Goal: Task Accomplishment & Management: Use online tool/utility

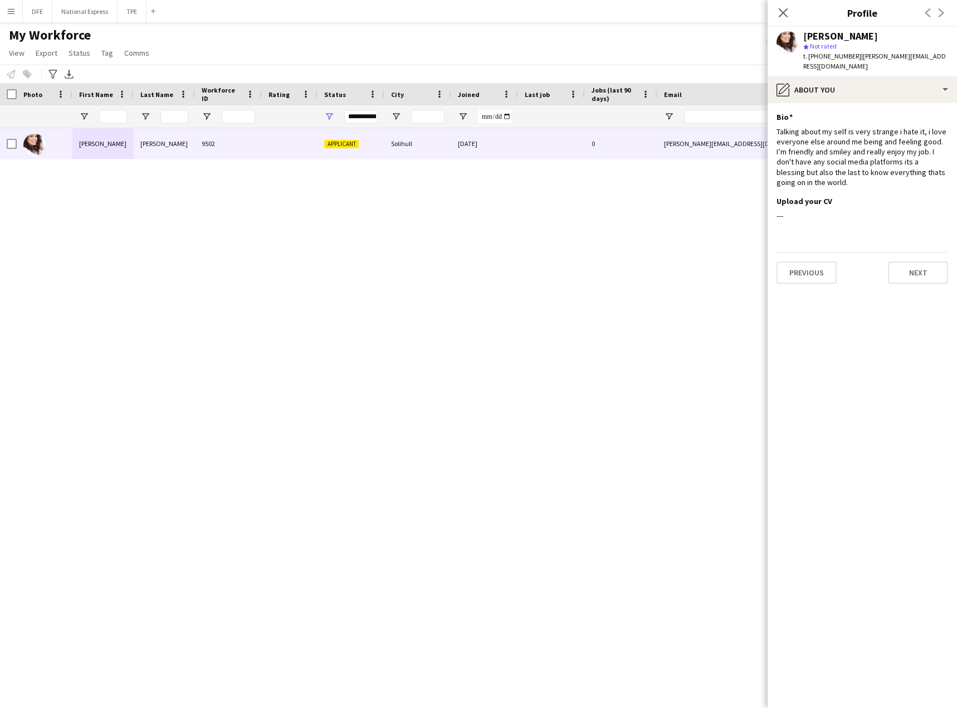
click at [11, 12] on app-icon "Menu" at bounding box center [11, 11] width 9 height 9
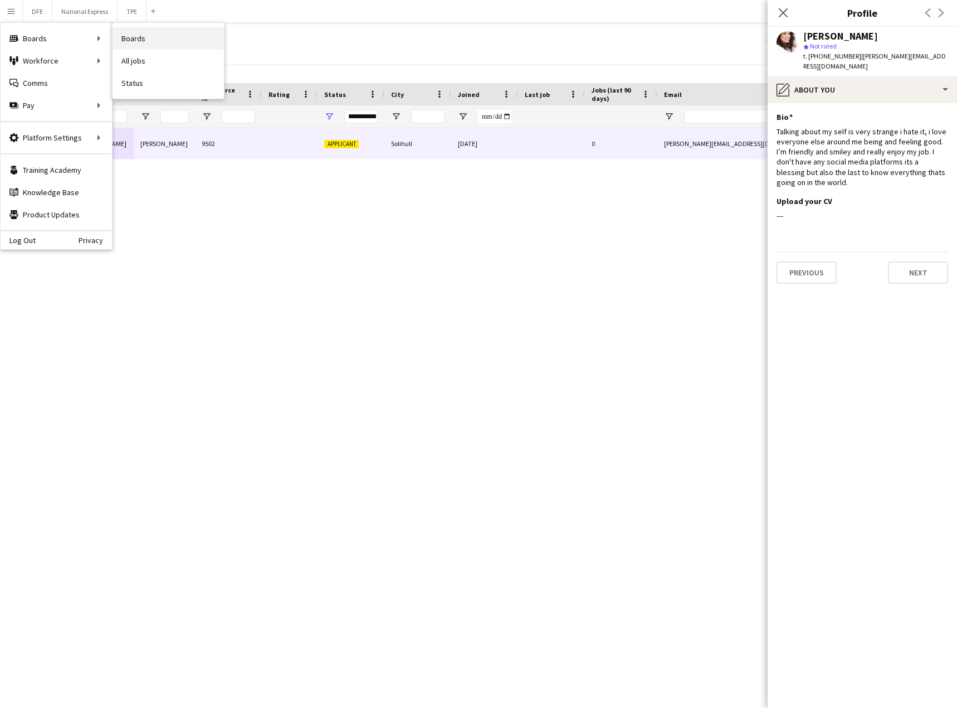
click at [143, 37] on link "Boards" at bounding box center [168, 38] width 111 height 22
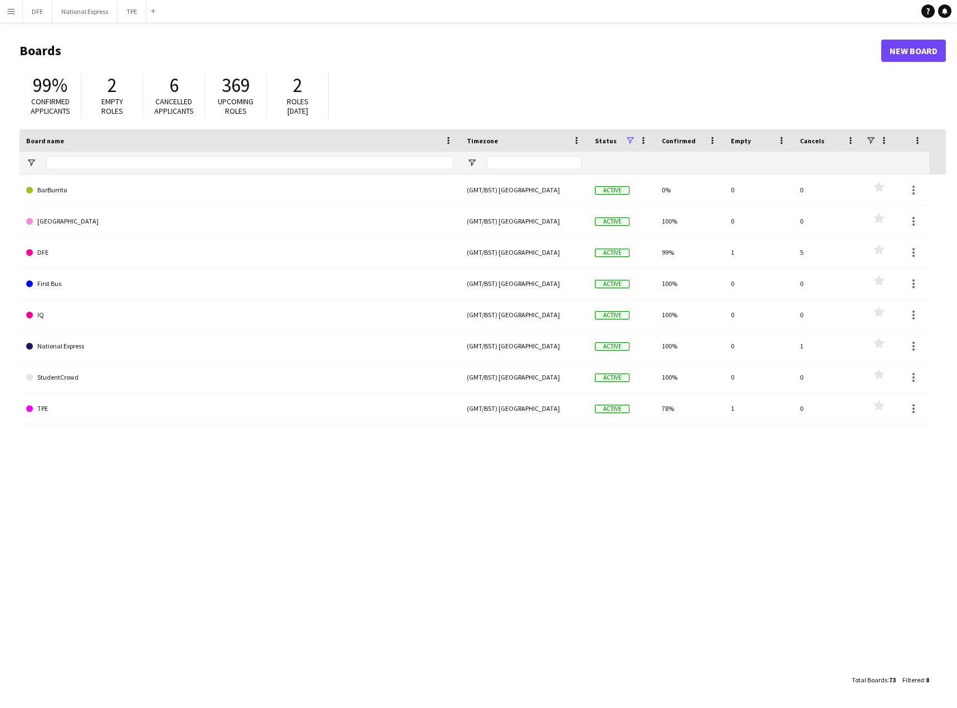
click at [13, 13] on app-icon "Menu" at bounding box center [11, 11] width 9 height 9
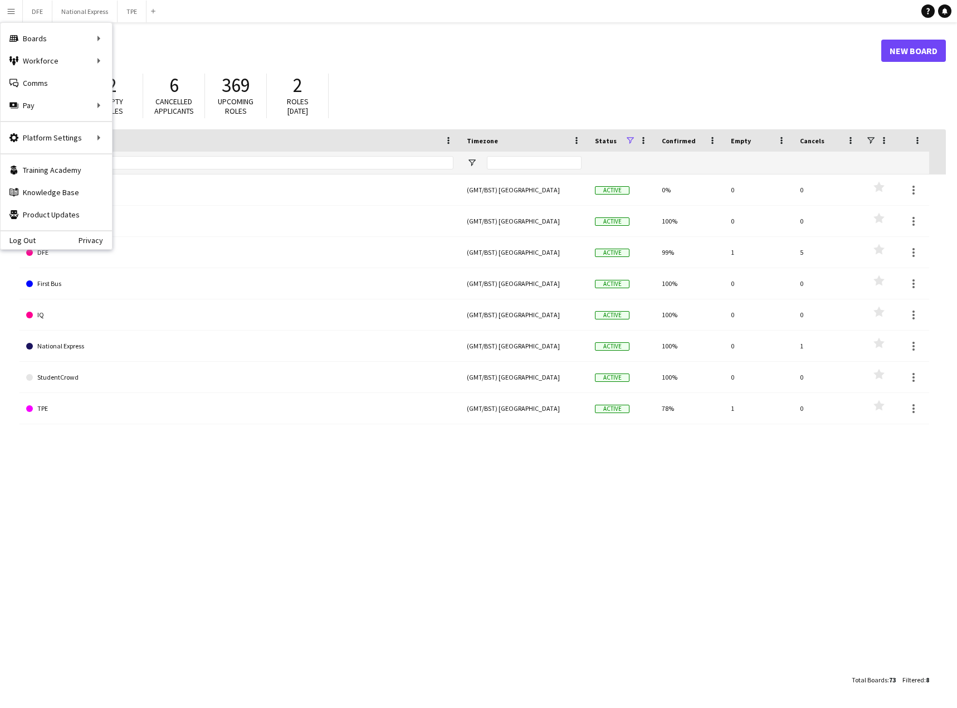
click at [477, 55] on h1 "Boards" at bounding box center [451, 50] width 862 height 17
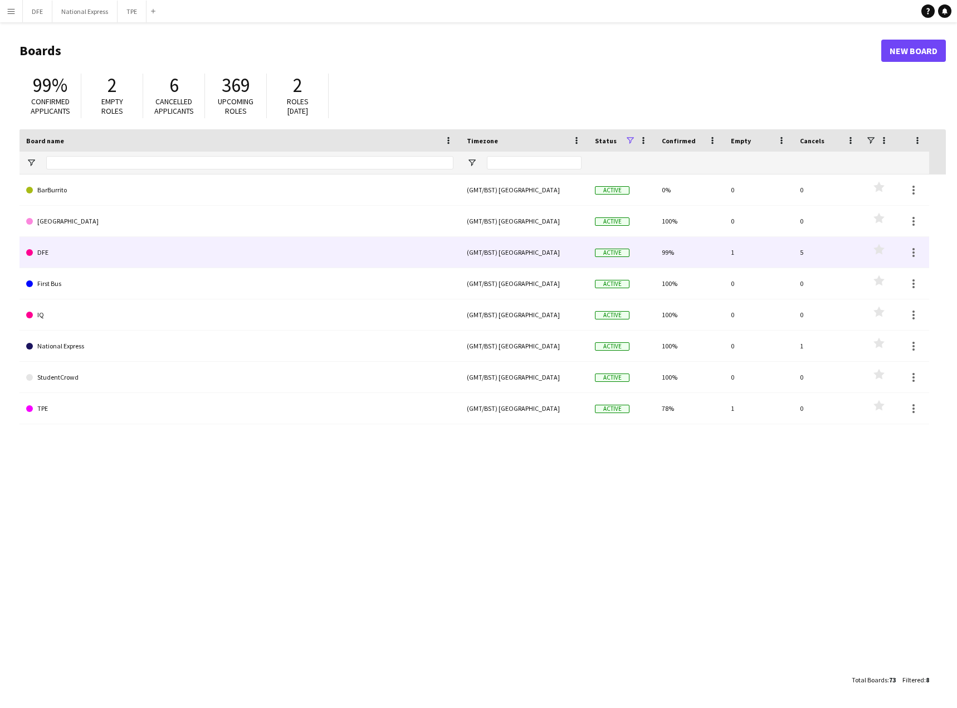
click at [54, 253] on link "DFE" at bounding box center [239, 252] width 427 height 31
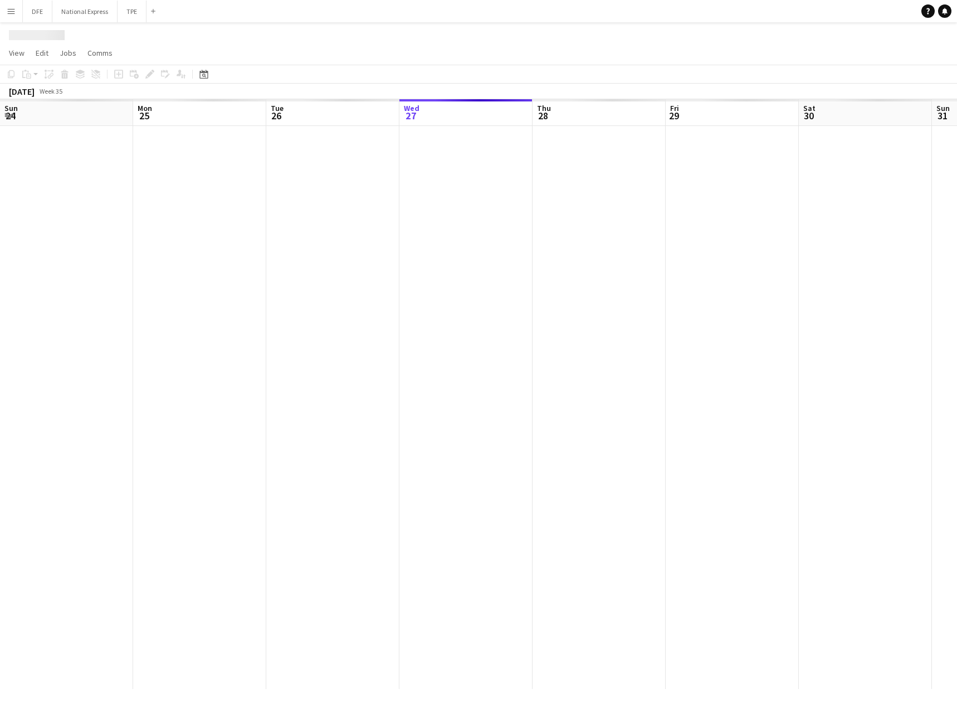
scroll to position [0, 266]
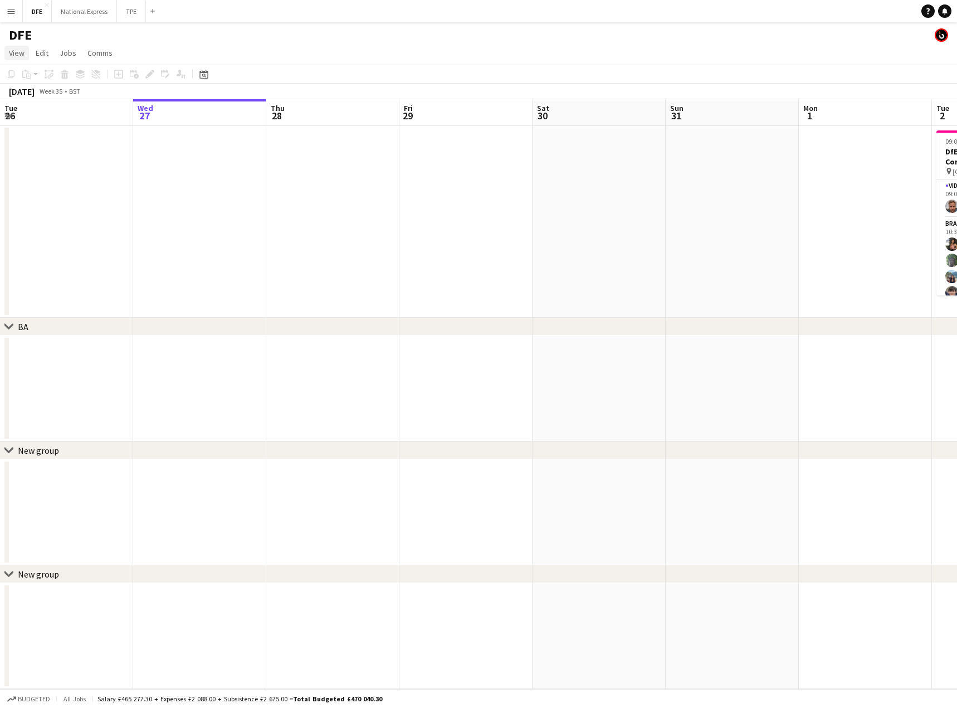
click at [21, 52] on span "View" at bounding box center [17, 53] width 16 height 10
click at [17, 51] on span "View" at bounding box center [17, 53] width 16 height 10
click at [45, 50] on span "Edit" at bounding box center [42, 53] width 13 height 10
click at [83, 51] on link "Comms" at bounding box center [100, 53] width 34 height 14
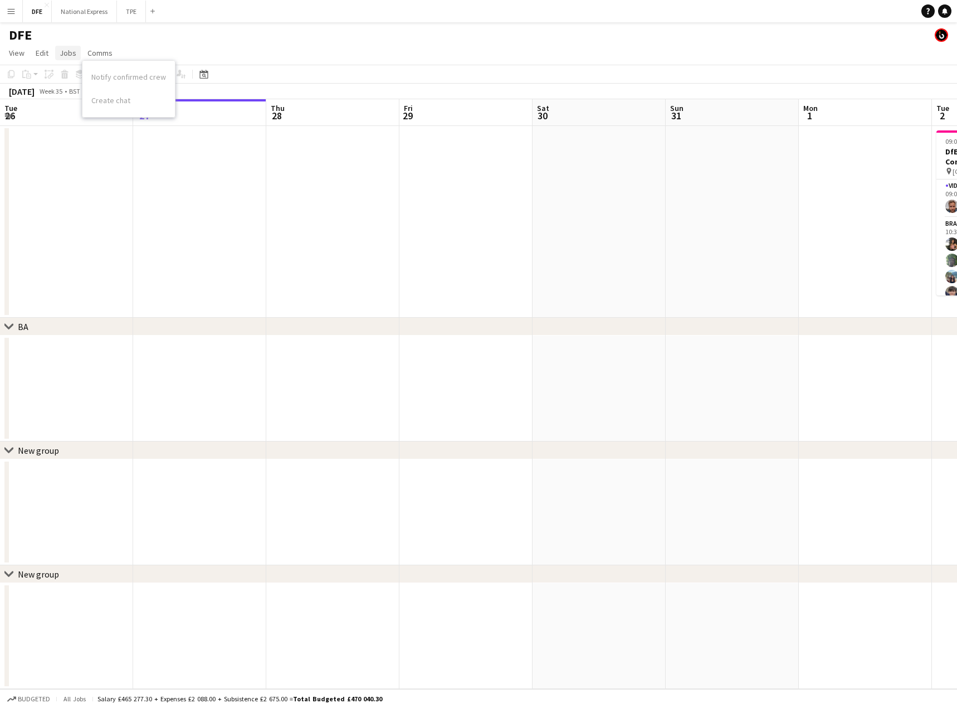
click at [67, 53] on span "Jobs" at bounding box center [68, 53] width 17 height 10
click at [60, 29] on div "DFE" at bounding box center [478, 32] width 957 height 21
click at [9, 11] on app-icon "Menu" at bounding box center [11, 11] width 9 height 9
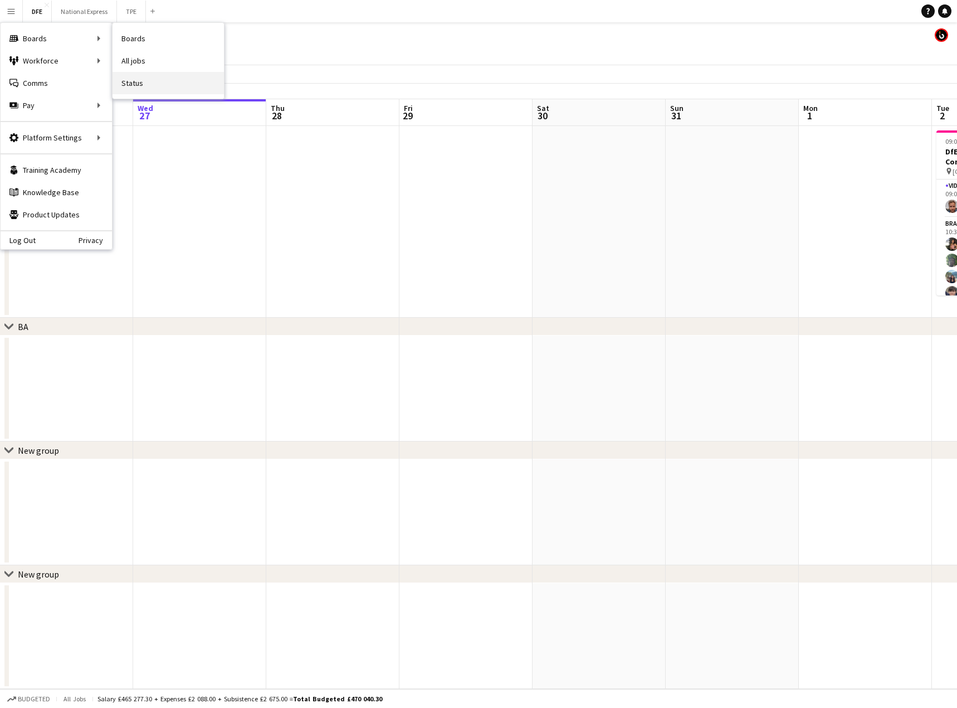
click at [138, 89] on link "Status" at bounding box center [168, 83] width 111 height 22
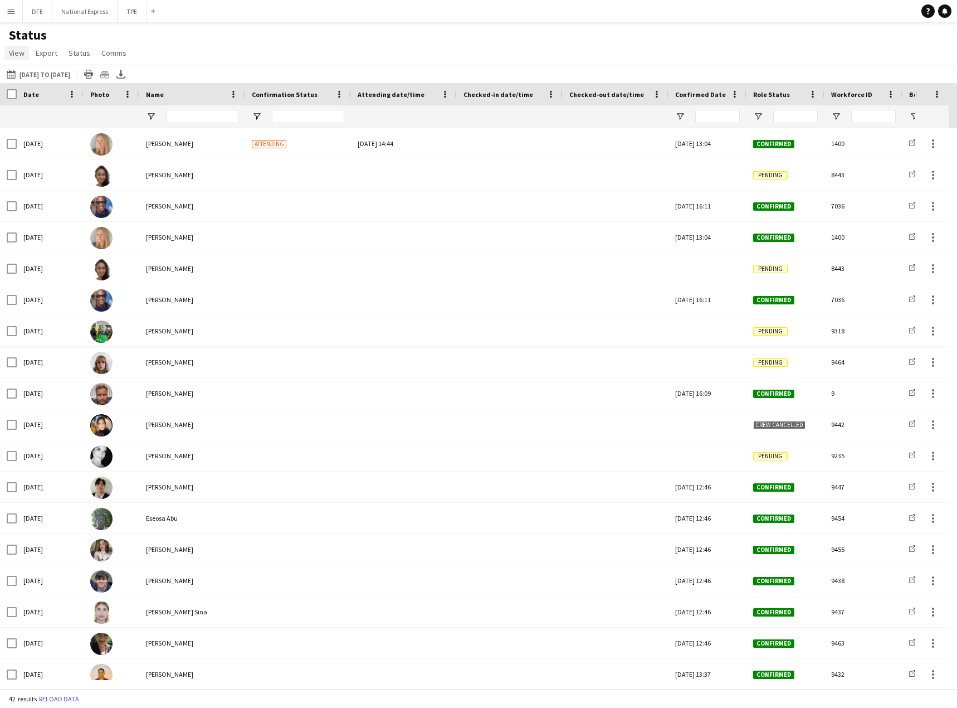
click at [21, 53] on span "View" at bounding box center [17, 53] width 16 height 10
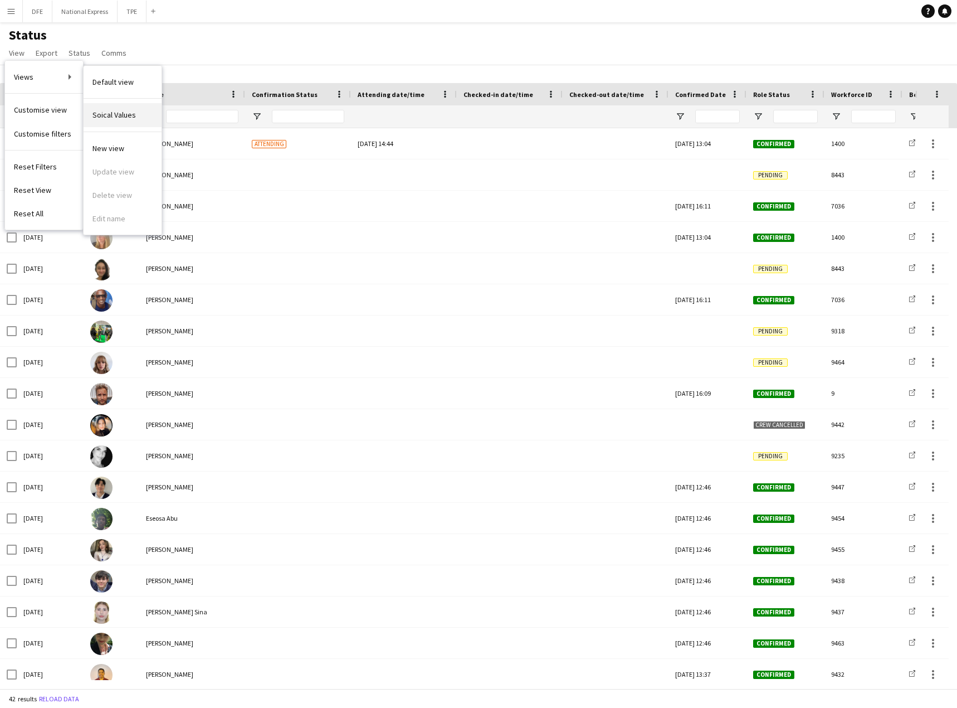
click at [122, 116] on span "Soical Values" at bounding box center [113, 115] width 43 height 10
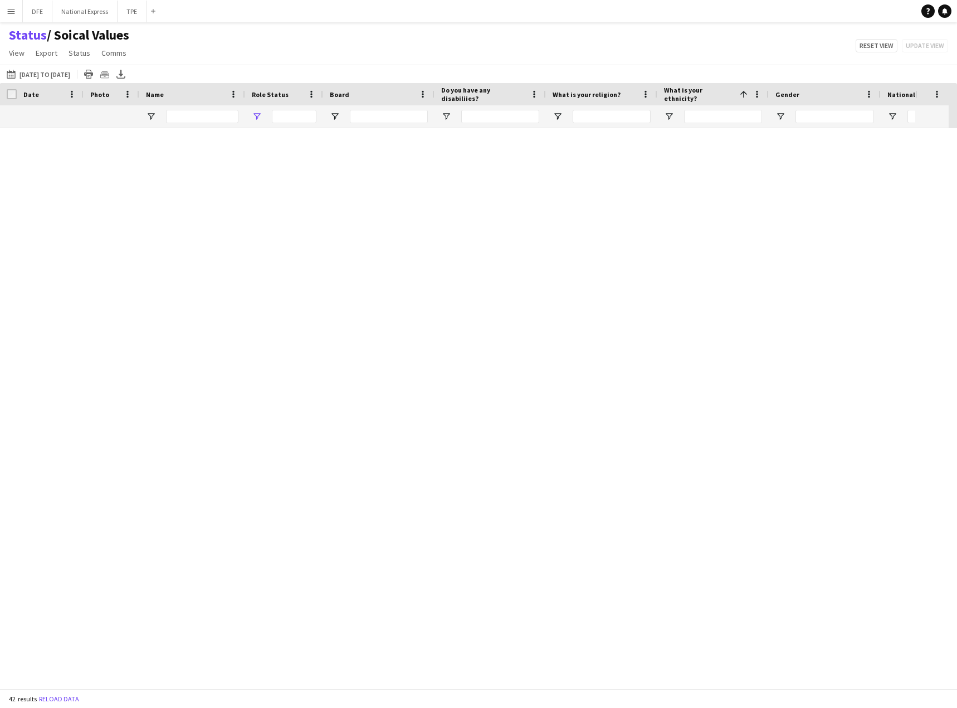
type input "***"
click at [12, 13] on app-icon "Menu" at bounding box center [11, 11] width 9 height 9
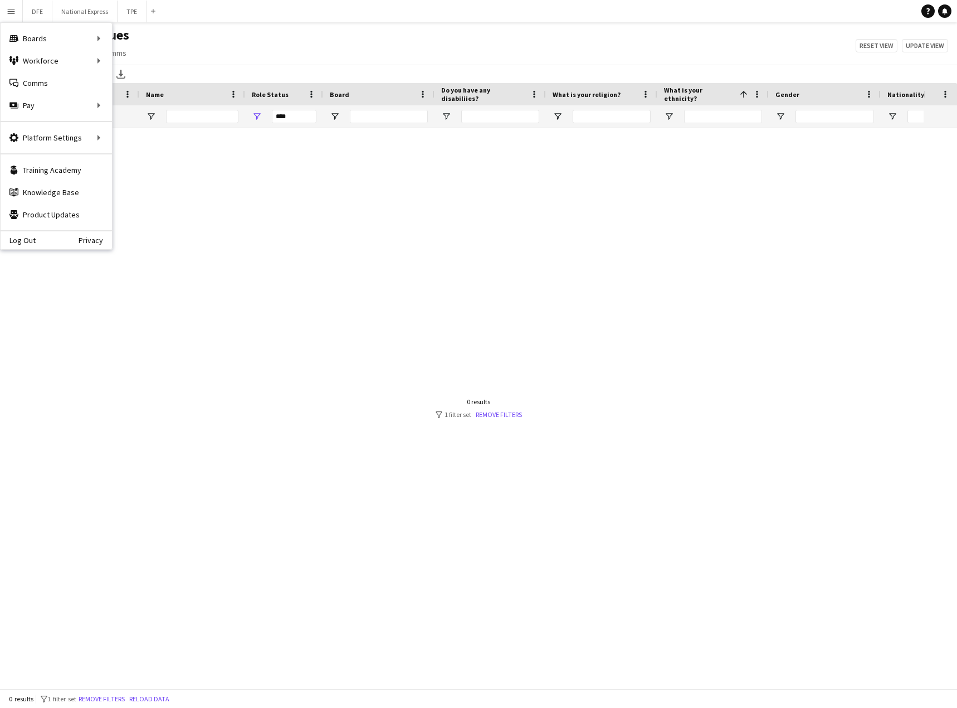
click at [247, 52] on div "Status / Soical Values View Views Default view Soical Values New view Update vi…" at bounding box center [478, 46] width 957 height 38
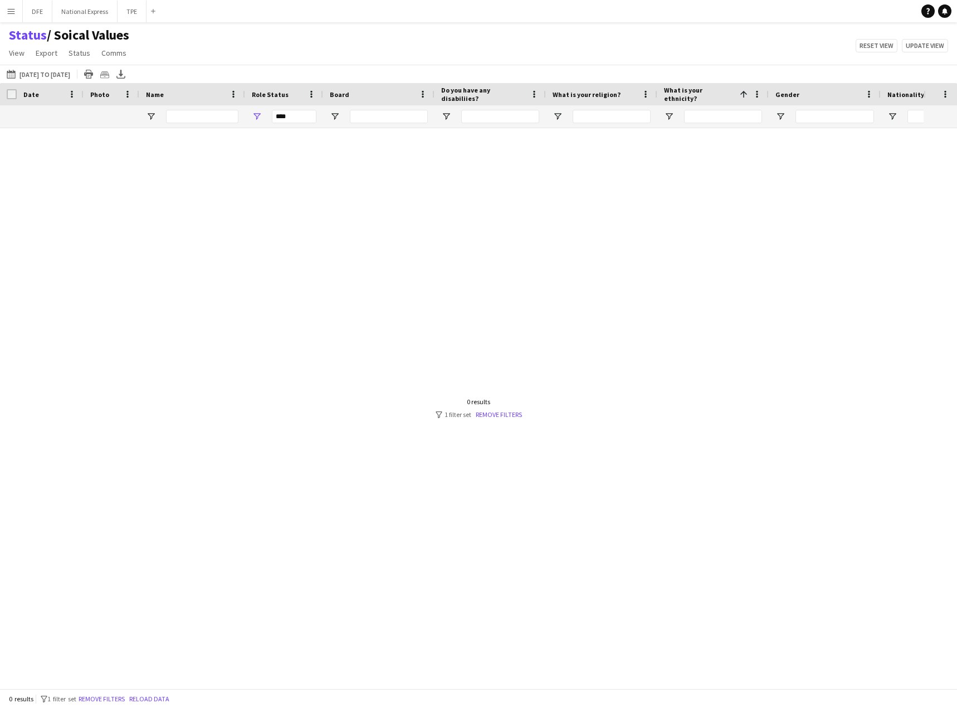
click at [13, 9] on app-icon "Menu" at bounding box center [11, 11] width 9 height 9
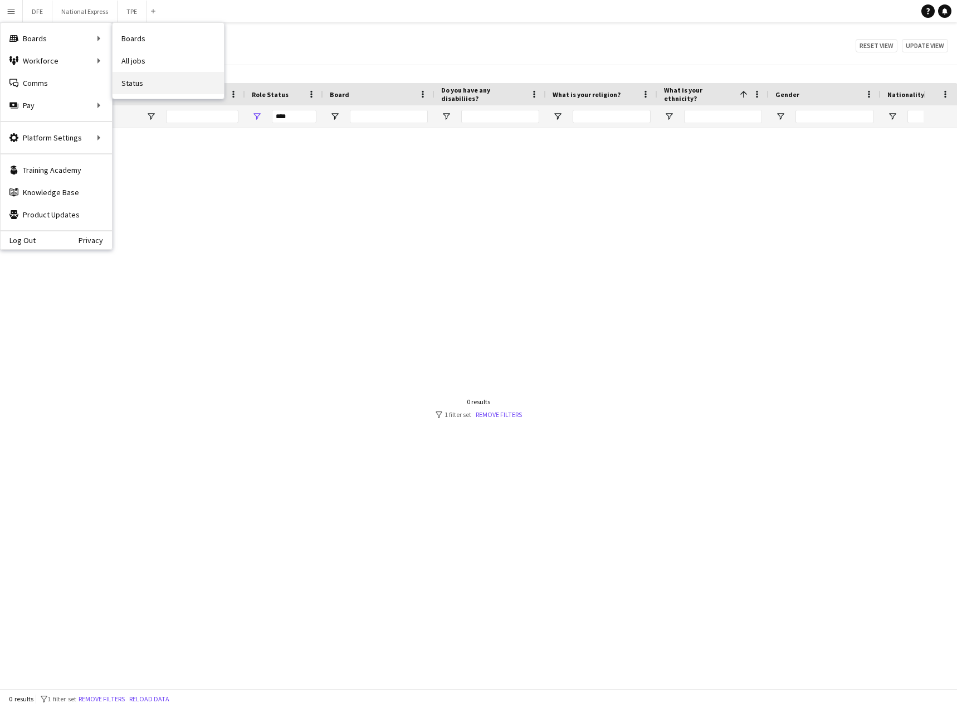
click at [150, 80] on link "Status" at bounding box center [168, 83] width 111 height 22
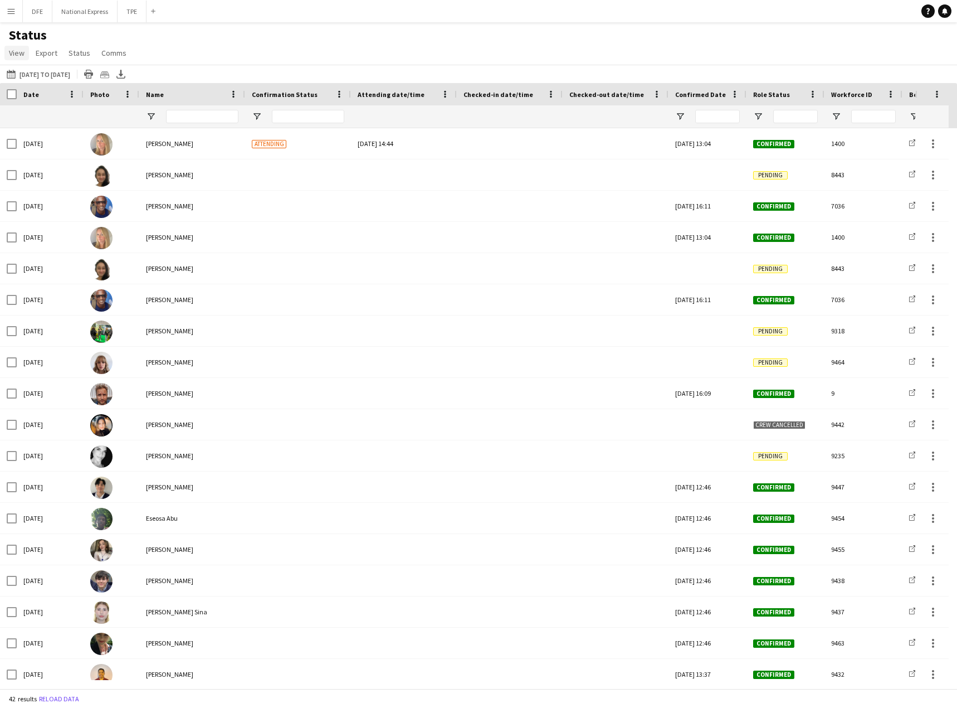
click at [20, 55] on span "View" at bounding box center [17, 53] width 16 height 10
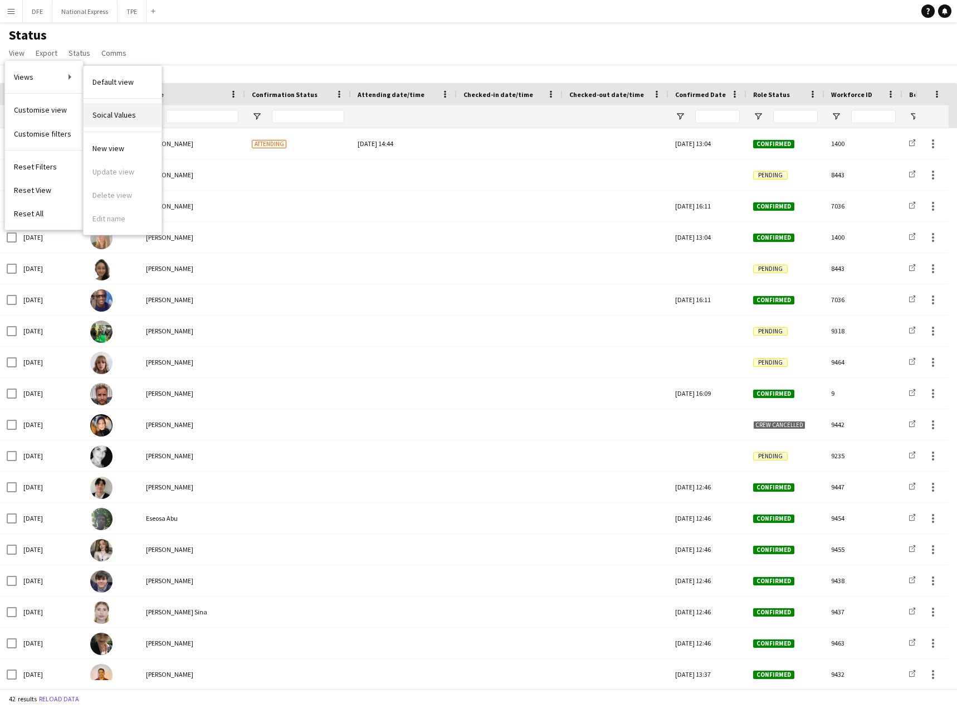
click at [128, 109] on link "Soical Values" at bounding box center [123, 114] width 78 height 23
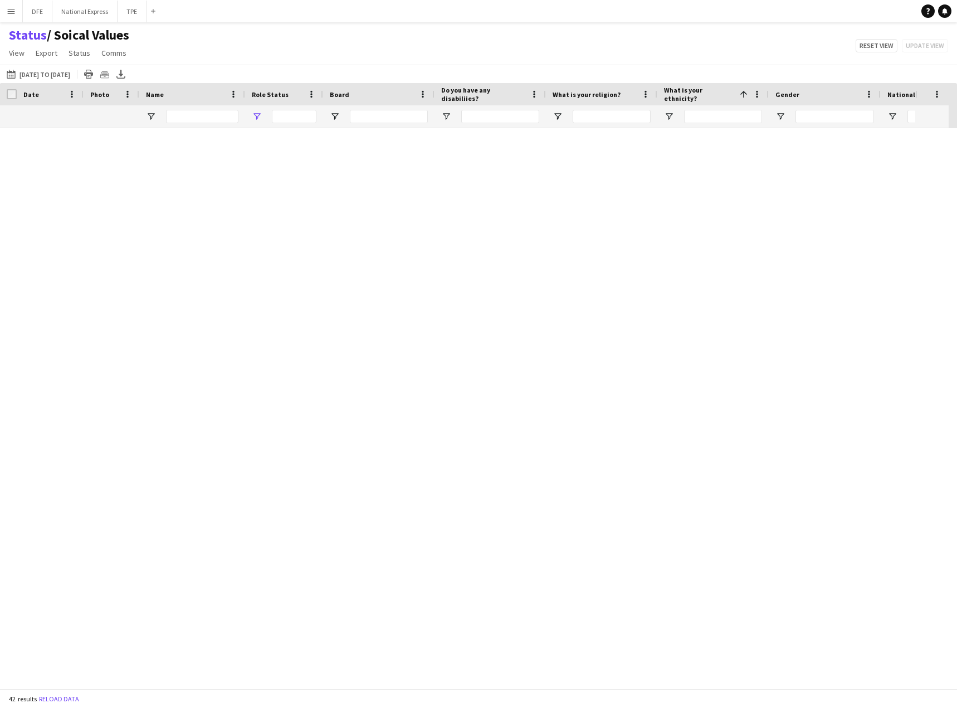
type input "***"
click at [43, 70] on button "[DATE] to [DATE] [DATE] to [DATE]" at bounding box center [38, 73] width 68 height 13
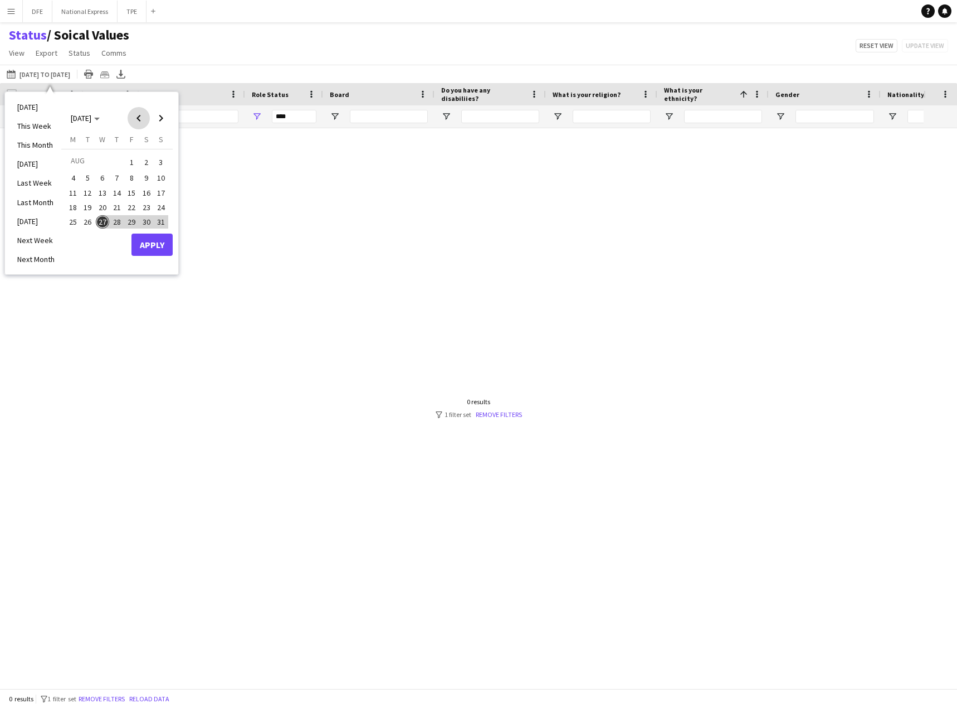
click at [138, 117] on span "Previous month" at bounding box center [139, 118] width 22 height 22
click at [140, 119] on span "Previous month" at bounding box center [139, 118] width 22 height 22
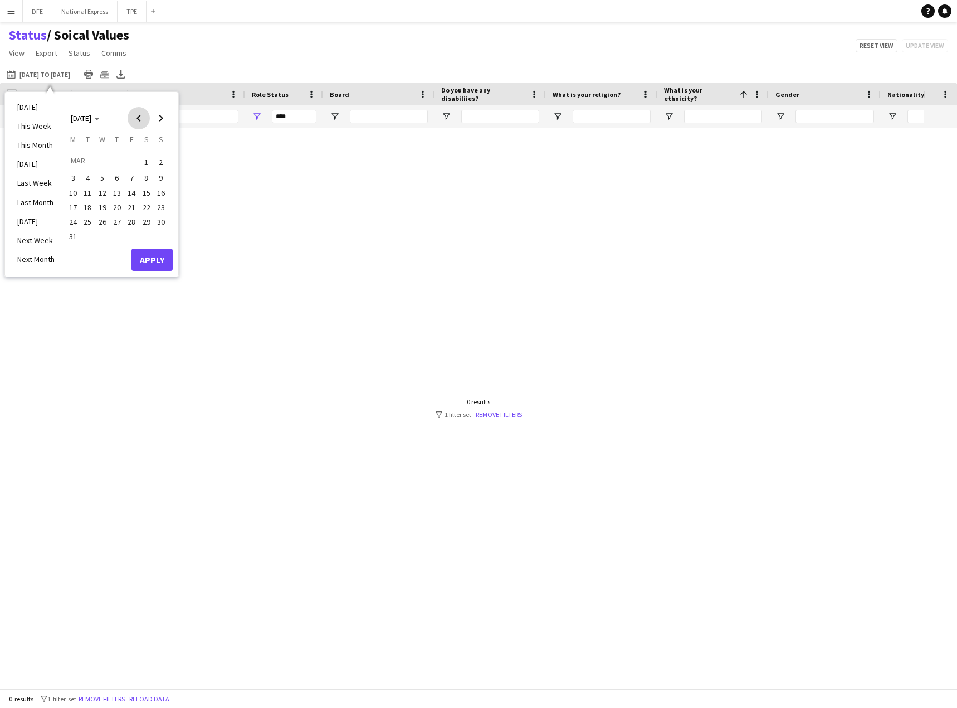
click at [140, 119] on span "Previous month" at bounding box center [139, 118] width 22 height 22
click at [102, 174] on span "1" at bounding box center [102, 175] width 13 height 13
click at [161, 115] on span "Next month" at bounding box center [161, 118] width 22 height 22
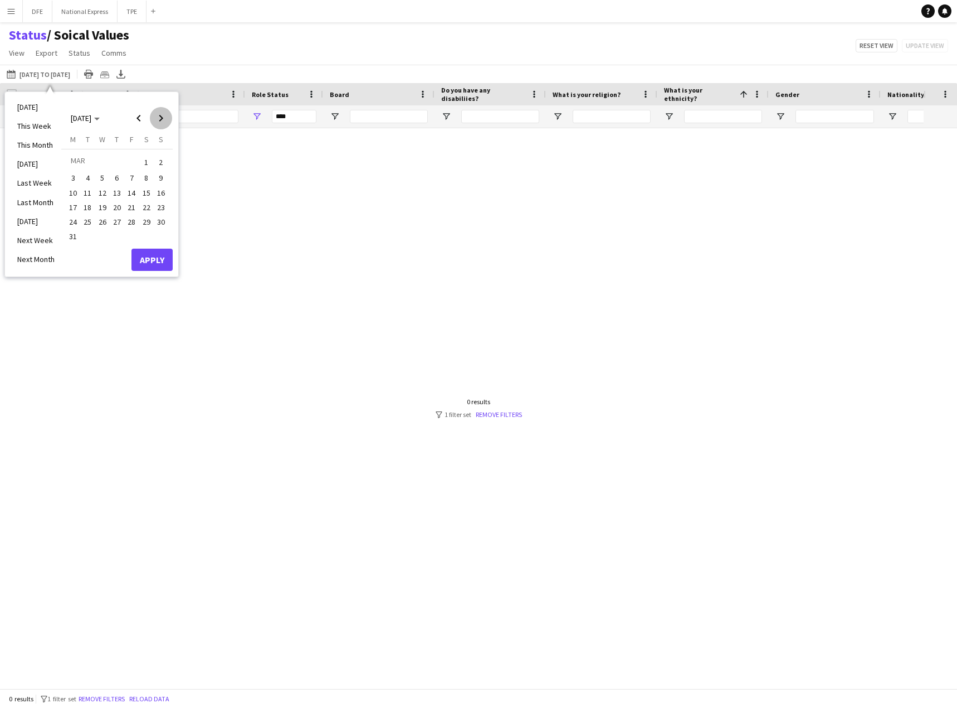
click at [161, 115] on span "Next month" at bounding box center [161, 118] width 22 height 22
click at [72, 236] on span "30" at bounding box center [72, 236] width 13 height 13
click at [152, 262] on button "Apply" at bounding box center [152, 260] width 41 height 22
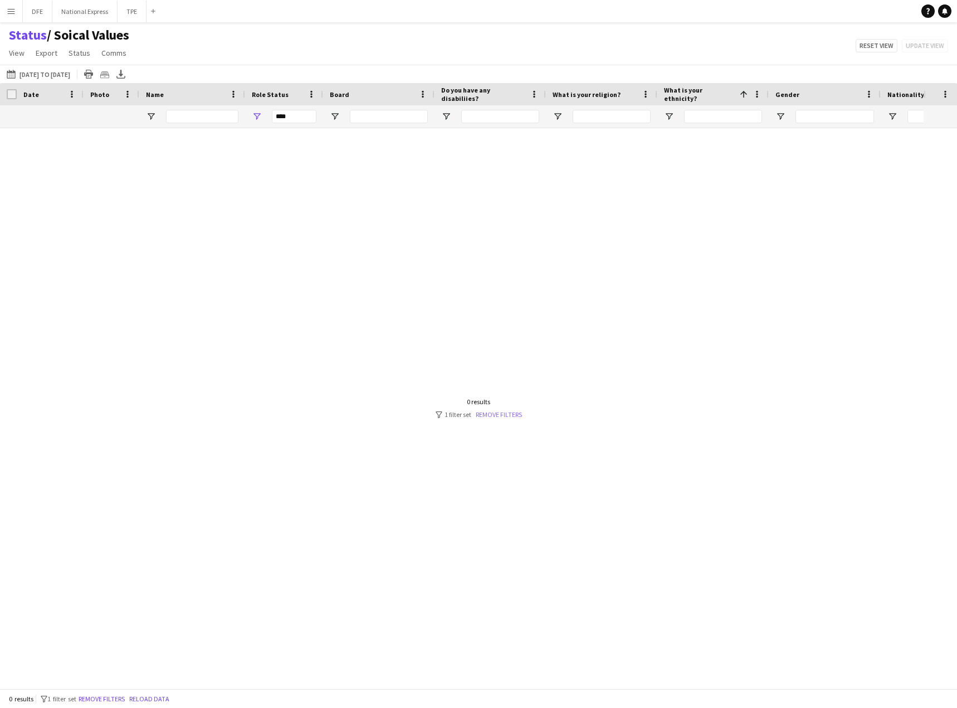
click at [505, 416] on link "Remove filters" at bounding box center [499, 414] width 46 height 8
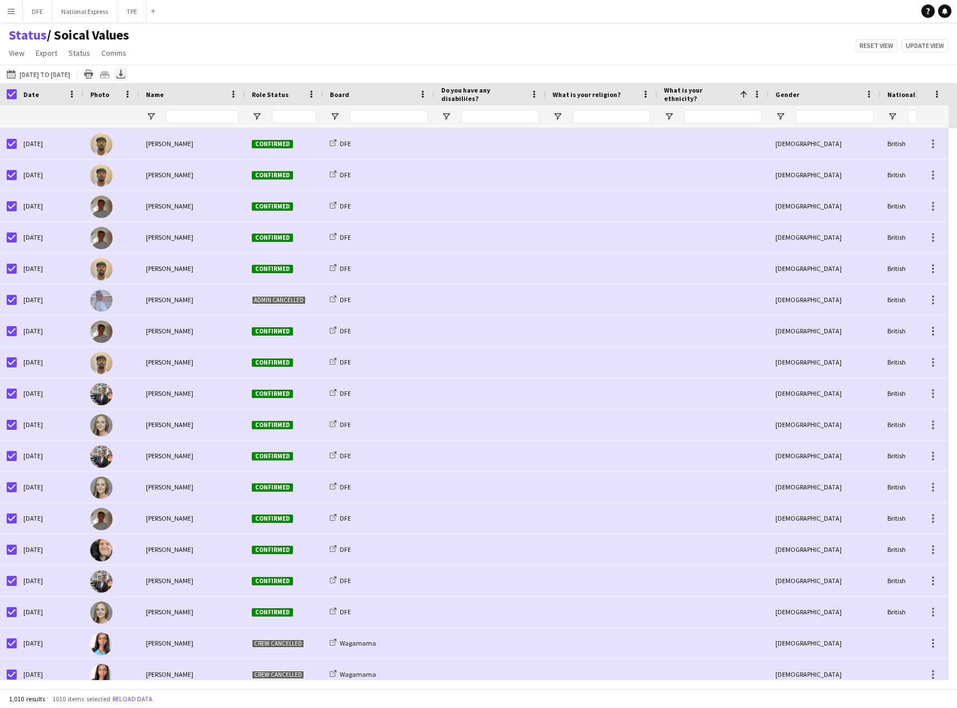
click at [123, 74] on icon at bounding box center [121, 73] width 4 height 7
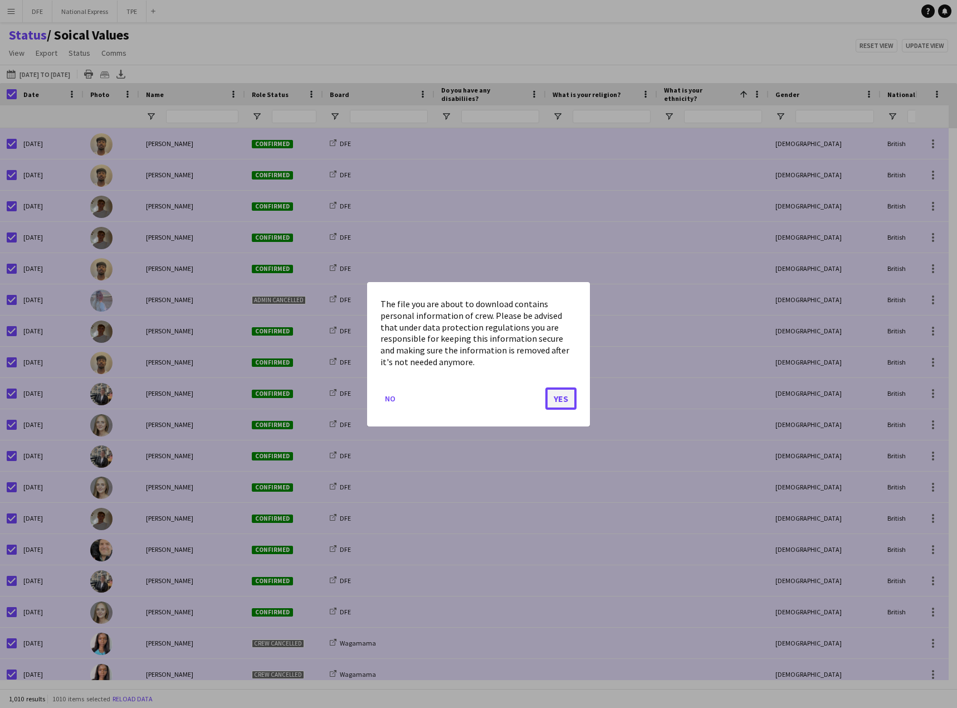
click at [557, 397] on button "Yes" at bounding box center [561, 398] width 31 height 22
